Goal: Task Accomplishment & Management: Manage account settings

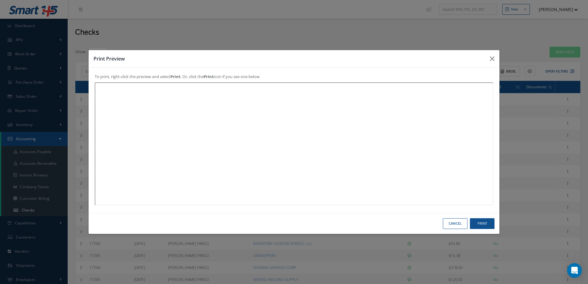
select select "25"
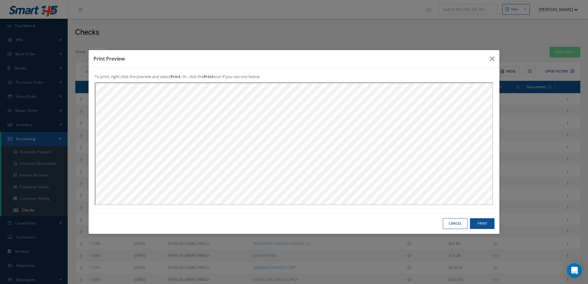
click at [0, 0] on button "Cancel" at bounding box center [0, 0] width 0 height 0
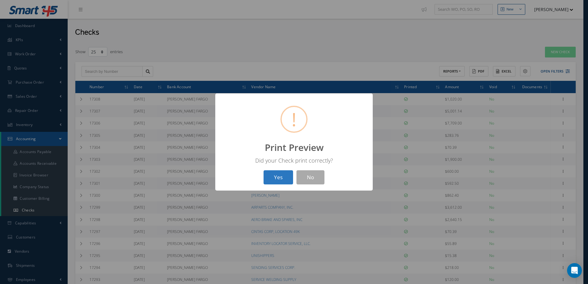
click at [278, 177] on button "Yes" at bounding box center [278, 177] width 30 height 14
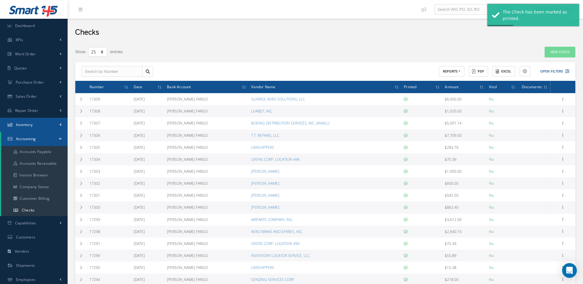
click at [42, 124] on link "Inventory" at bounding box center [34, 125] width 68 height 14
click at [42, 137] on link "Manage Inventory" at bounding box center [34, 138] width 66 height 12
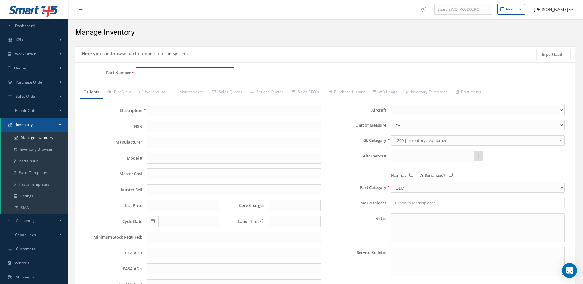
click at [172, 73] on input "Part Number" at bounding box center [185, 72] width 99 height 11
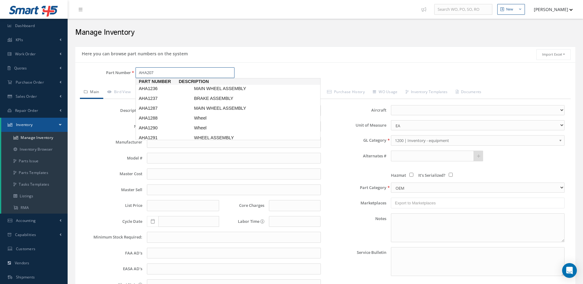
type input "AHA2070"
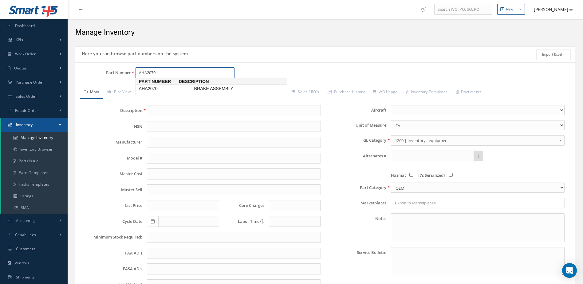
click at [197, 88] on span "BRAKE ASSEMBLY" at bounding box center [239, 88] width 92 height 6
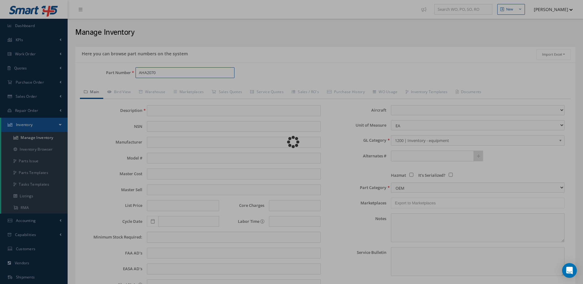
type input "BRAKE ASSEMBLY"
type input "."
type input "0.00"
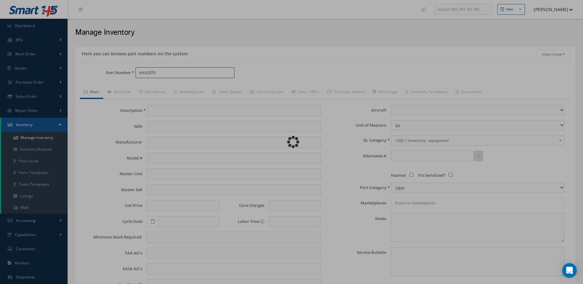
type input "0.00"
select select
type textarea "10/2022 STANDARD REPAIR $4,500.00. NO PRICING FOR OVERHAUL DUE TO HEAT STACK NO…"
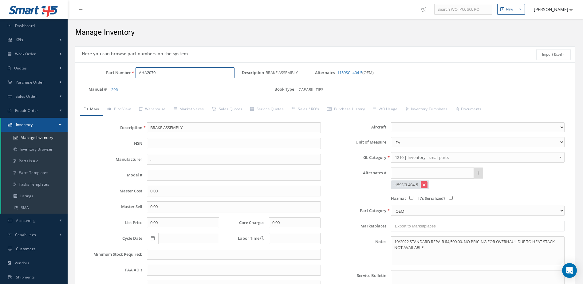
drag, startPoint x: 180, startPoint y: 70, endPoint x: 120, endPoint y: 76, distance: 60.8
click at [120, 76] on div "Part Number AHA2070" at bounding box center [158, 72] width 167 height 11
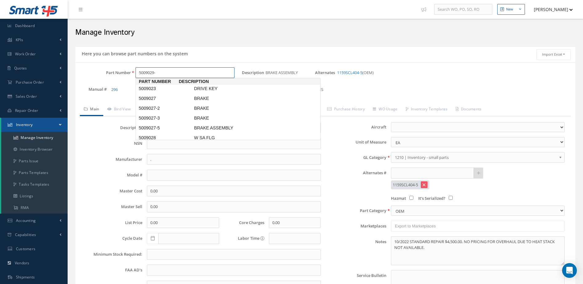
type input "5009029-1"
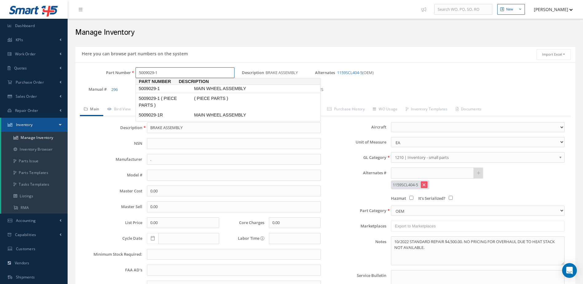
click at [244, 88] on span "MAIN WHEEL ASSEMBLY" at bounding box center [239, 88] width 92 height 6
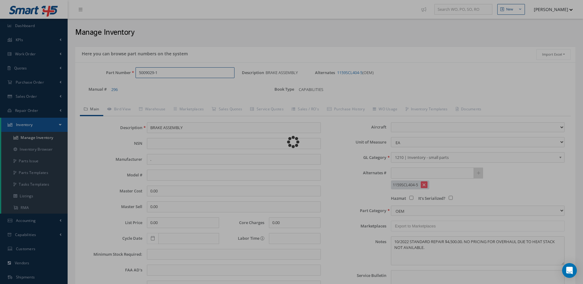
type input "MAIN WHEEL ASSEMBLY"
type input "MABS"
type input "CHALLANGER 601"
type input "5500.00"
type input "10500.00"
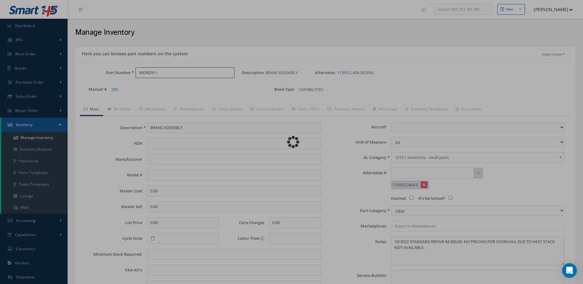
select select "9"
type textarea "[DATE]: TIRE GOODYEAR 256K43-3 -OH EX $3,450, CORE VALUE $7,000 -STD OH WITH TI…"
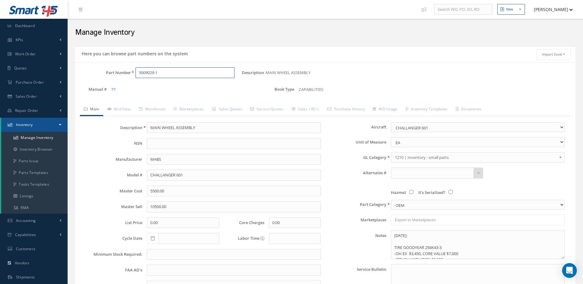
type input "5009029-1"
